Goal: Task Accomplishment & Management: Complete application form

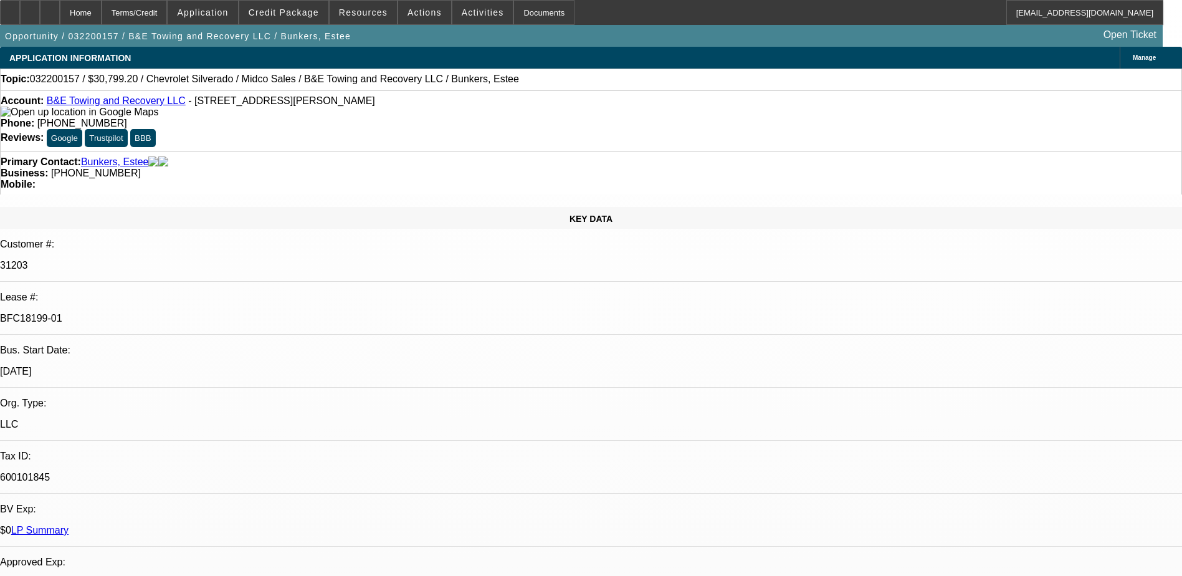
select select "0.2"
select select "2"
select select "0.1"
select select "4"
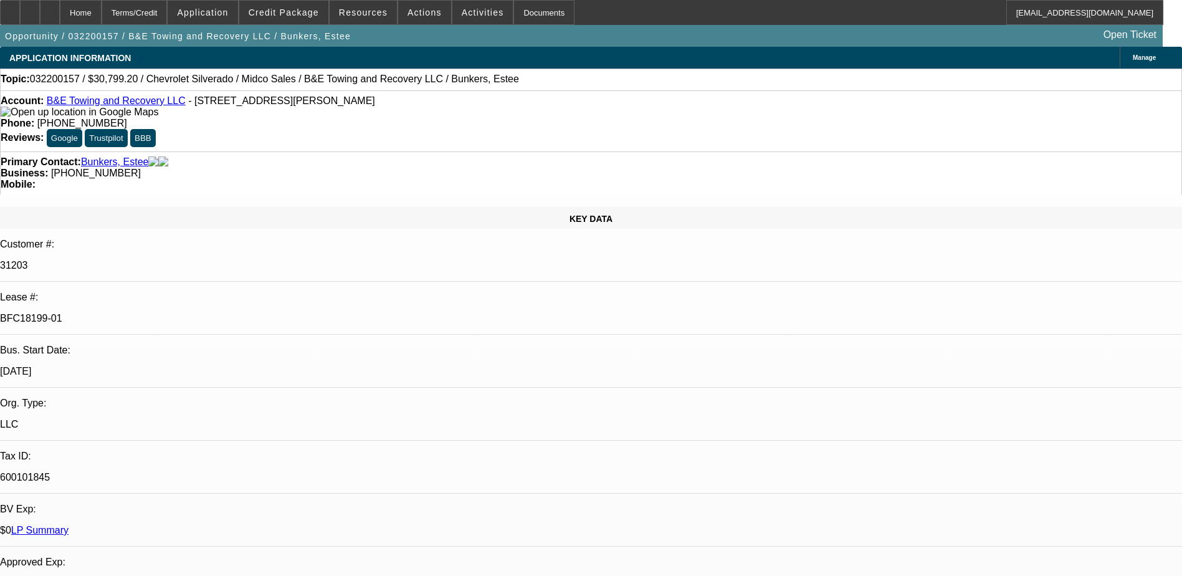
select select "0.1"
select select "2"
select select "0.1"
select select "4"
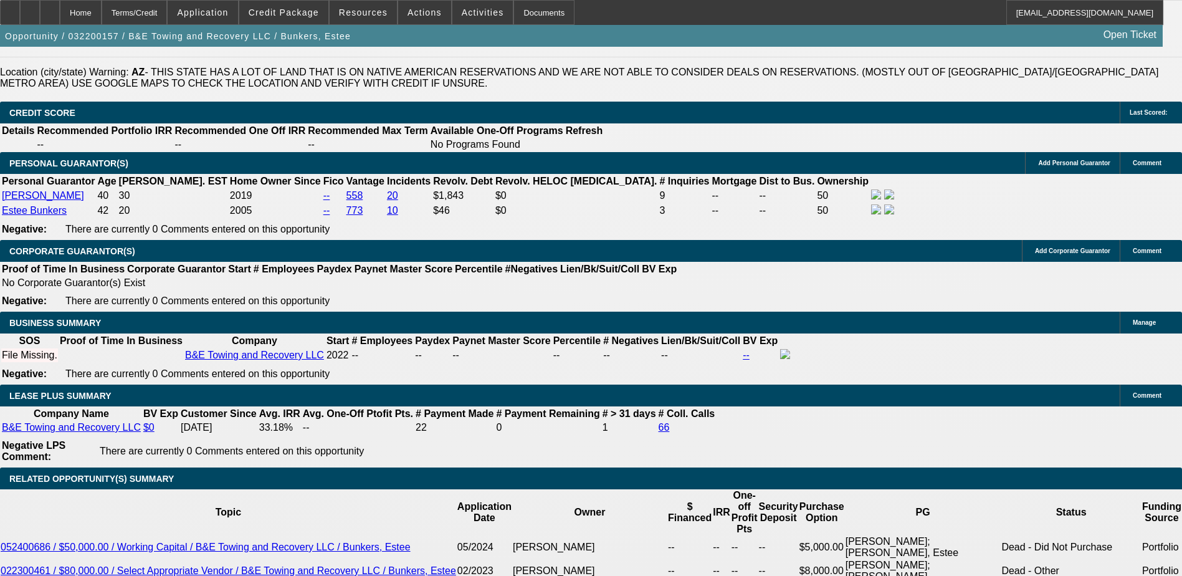
scroll to position [62, 0]
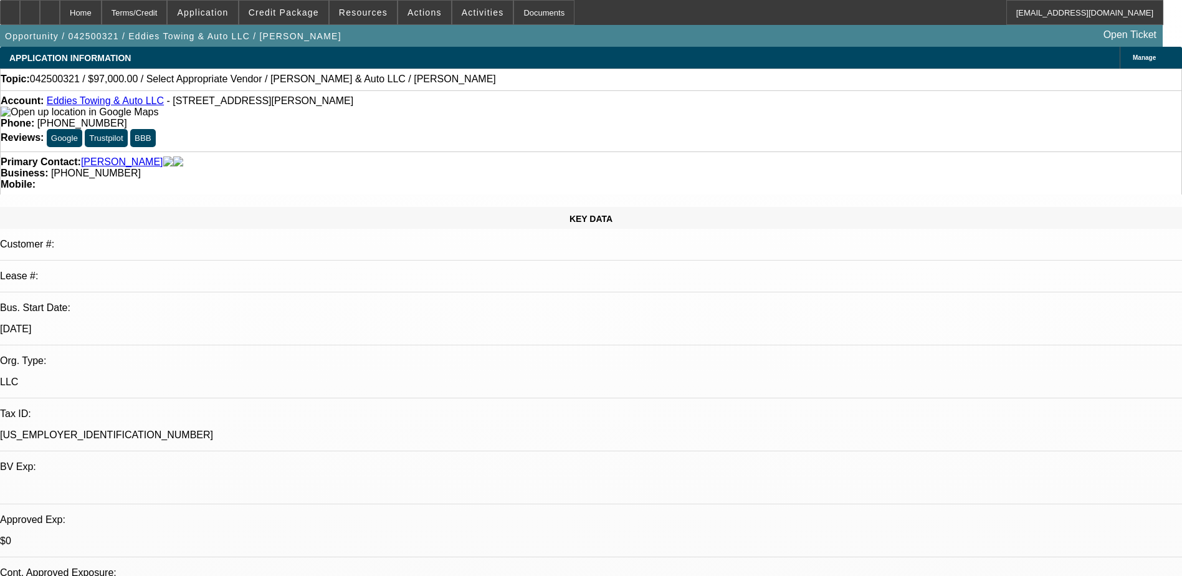
select select "0"
select select "2"
select select "0.1"
select select "4"
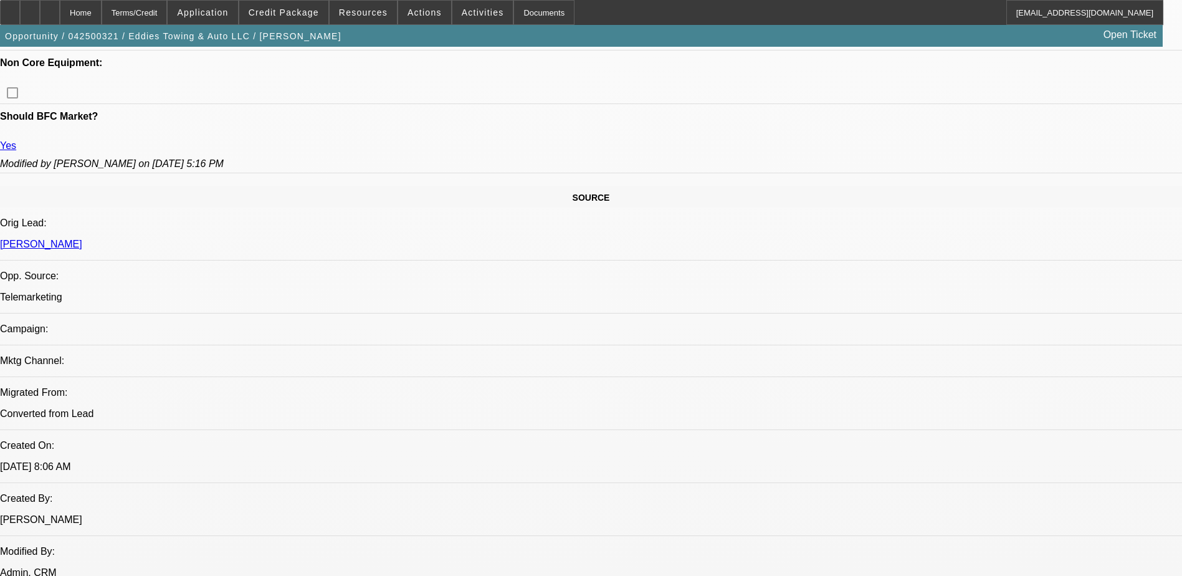
scroll to position [623, 0]
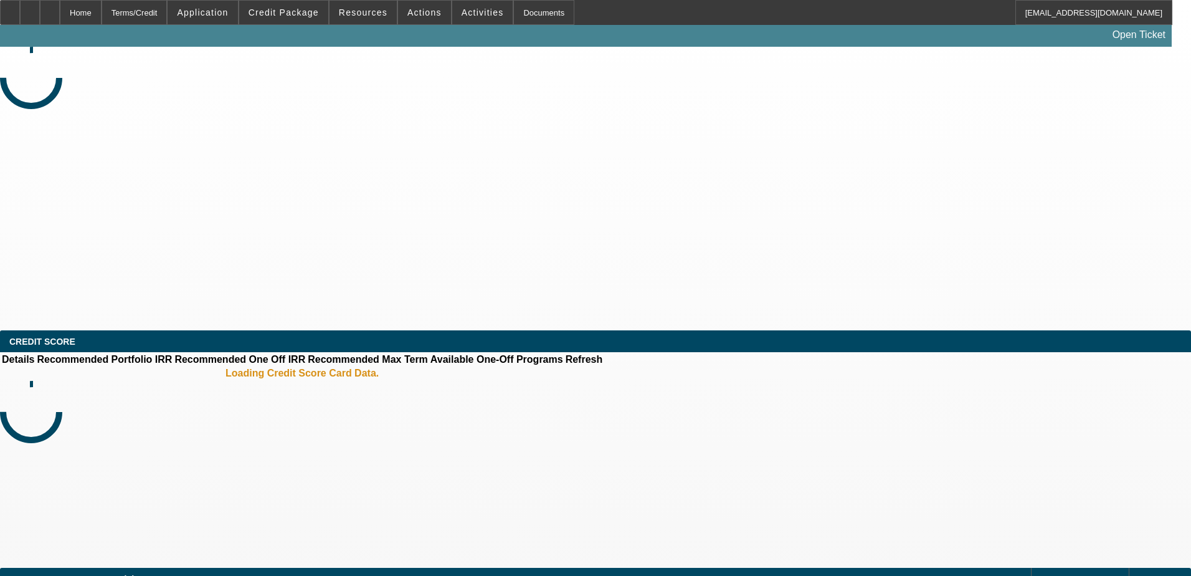
select select "0"
select select "2"
select select "0.1"
select select "4"
